Goal: Information Seeking & Learning: Compare options

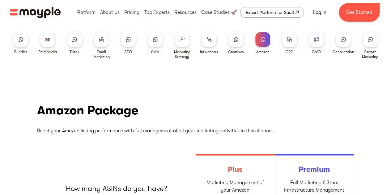
click at [235, 41] on img at bounding box center [236, 39] width 5 height 5
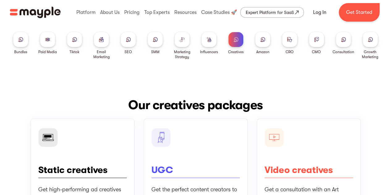
click at [308, 37] on div "Bundles Paid Media Tiktok Email Marketing SEO SMM Marketing Strategy Influencer…" at bounding box center [195, 42] width 391 height 35
click at [311, 37] on div at bounding box center [316, 39] width 15 height 15
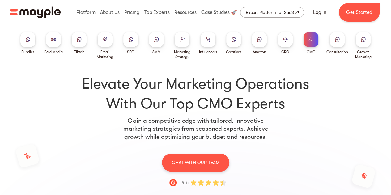
click at [32, 38] on div at bounding box center [27, 39] width 15 height 15
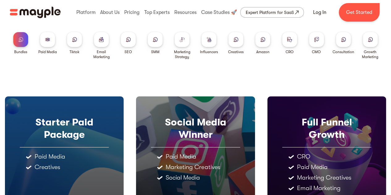
click at [55, 40] on div at bounding box center [47, 39] width 15 height 15
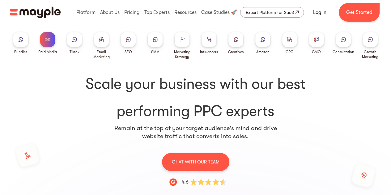
click at [79, 41] on div at bounding box center [74, 39] width 15 height 15
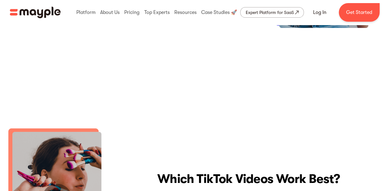
scroll to position [1299, 0]
